Goal: Check status

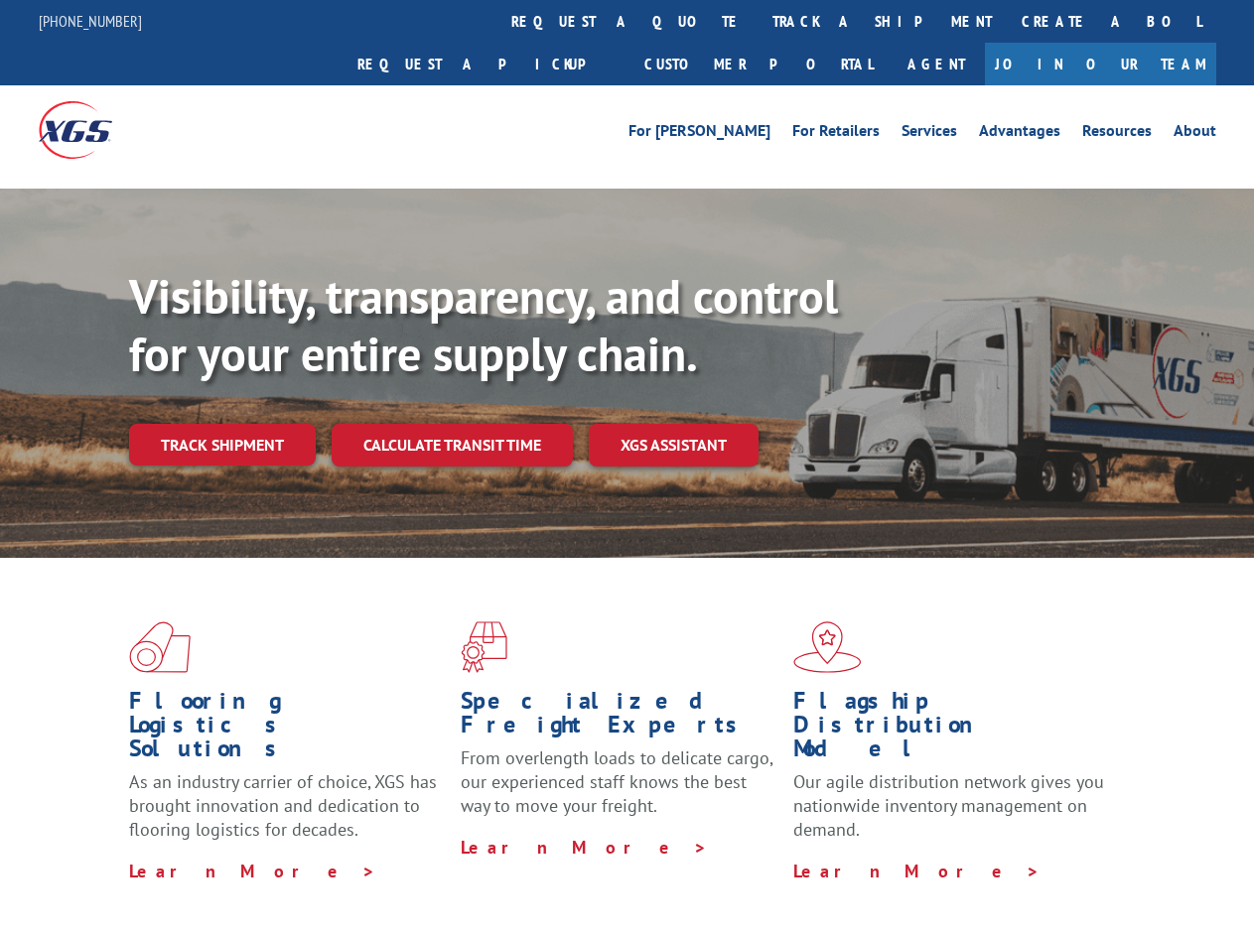
click at [626, 467] on div "Visibility, transparency, and control for your entire supply chain. Track shipm…" at bounding box center [691, 406] width 1125 height 277
click at [757, 21] on link "track a shipment" at bounding box center [881, 21] width 249 height 43
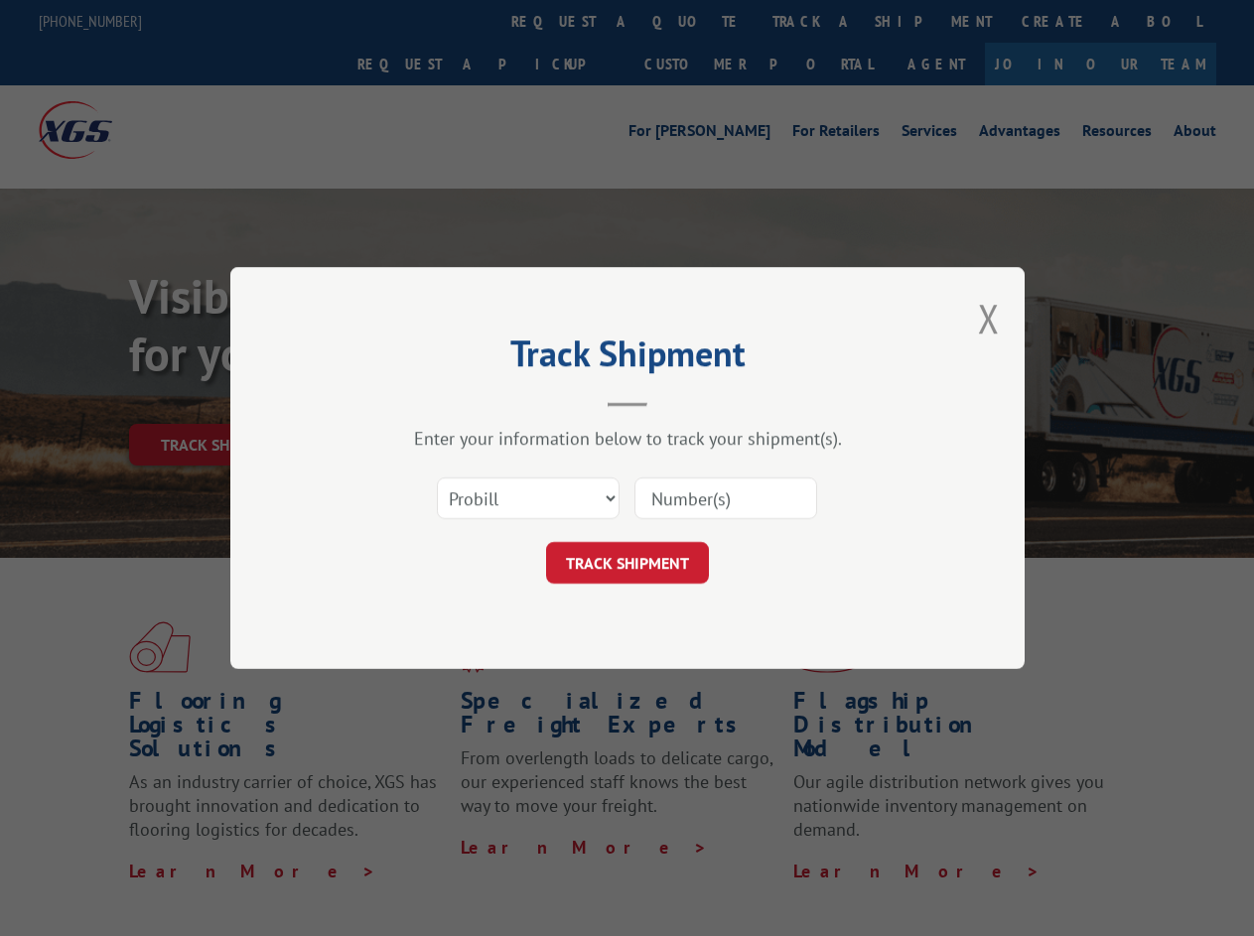
click at [693, 21] on div "Track Shipment Enter your information below to track your shipment(s). Select c…" at bounding box center [627, 468] width 1254 height 936
click at [817, 21] on div "Track Shipment Enter your information below to track your shipment(s). Select c…" at bounding box center [627, 468] width 1254 height 936
click at [221, 401] on div "Track Shipment Enter your information below to track your shipment(s). Select c…" at bounding box center [627, 468] width 1254 height 936
click at [451, 401] on header "Track Shipment" at bounding box center [628, 372] width 596 height 67
click at [674, 401] on header "Track Shipment" at bounding box center [628, 372] width 596 height 67
